Goal: Use online tool/utility: Utilize a website feature to perform a specific function

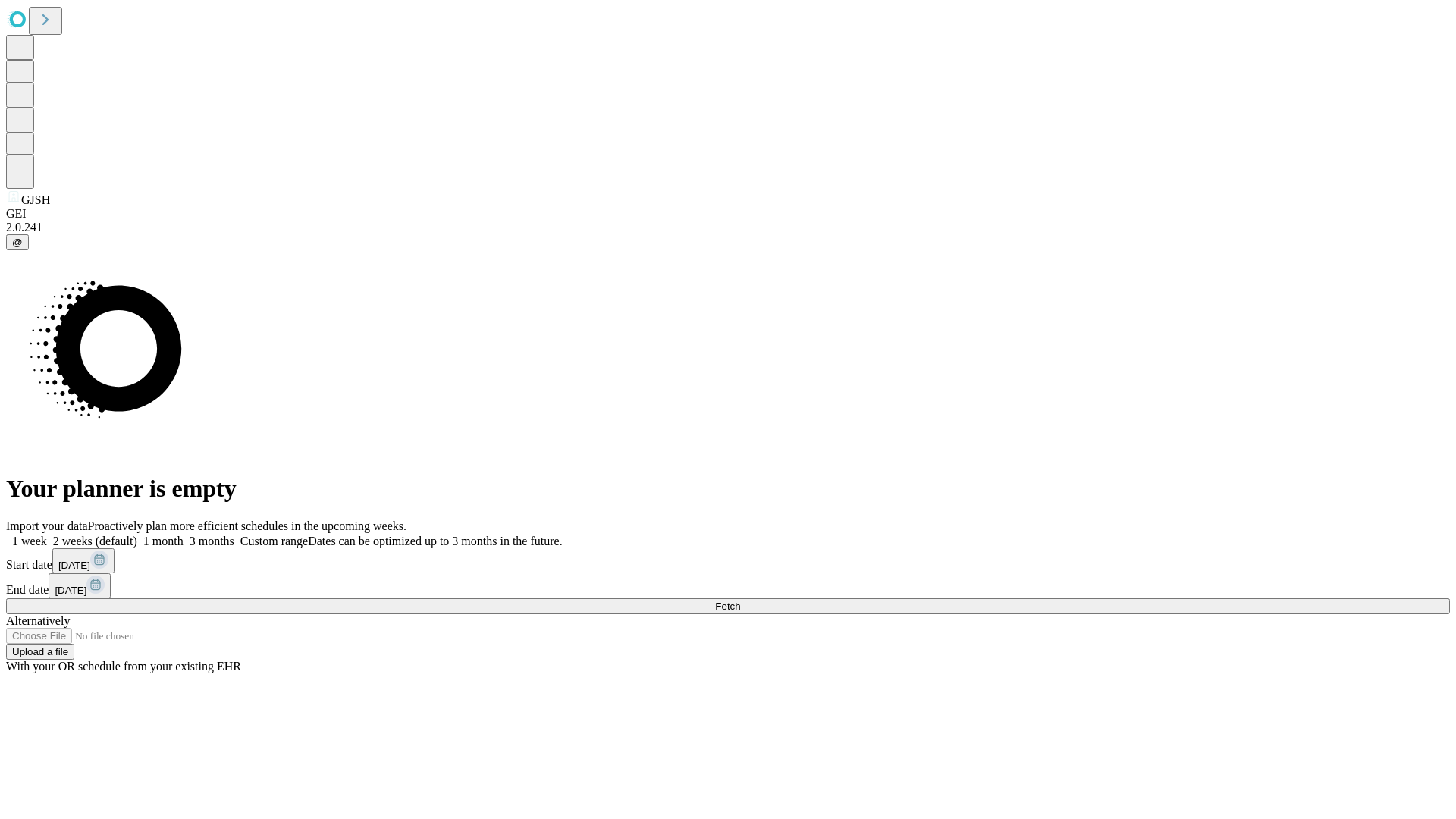
click at [740, 600] on span "Fetch" at bounding box center [728, 606] width 25 height 12
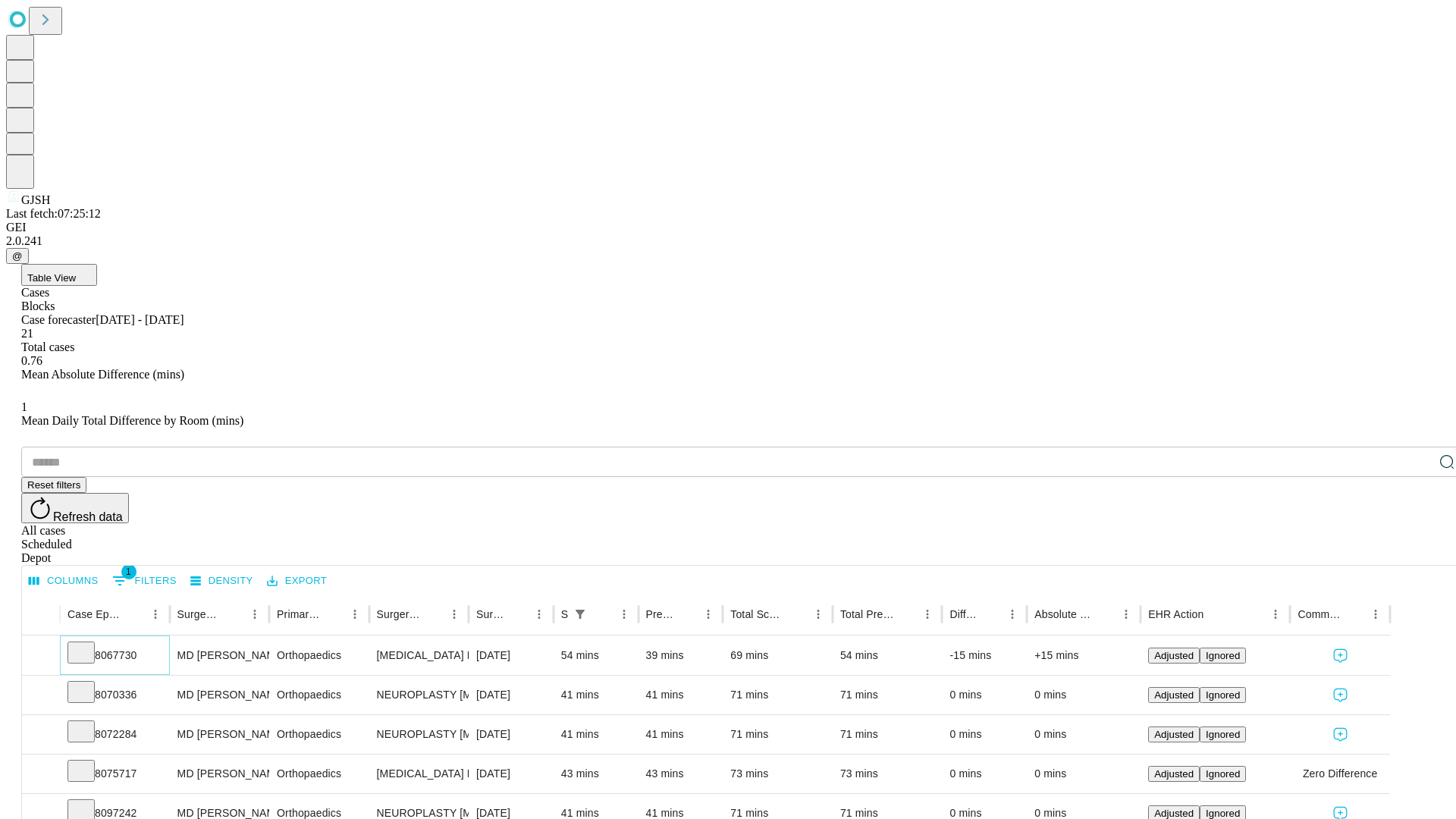
click at [88, 643] on icon at bounding box center [80, 650] width 15 height 15
